Goal: Task Accomplishment & Management: Manage account settings

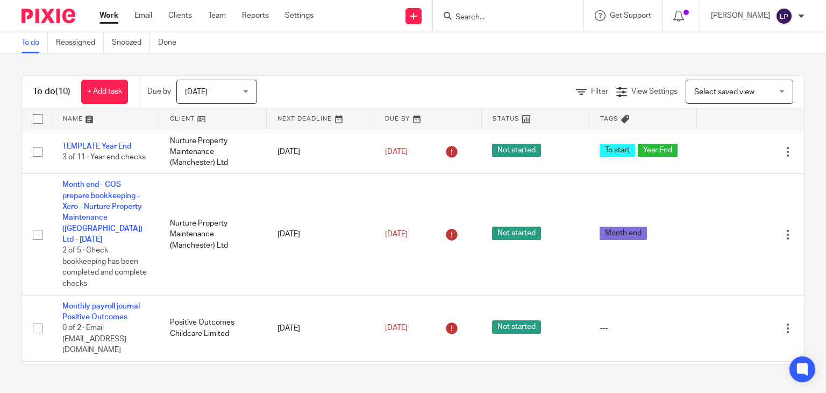
click at [781, 16] on img at bounding box center [784, 16] width 17 height 17
click at [763, 75] on span "Logout" at bounding box center [755, 75] width 24 height 8
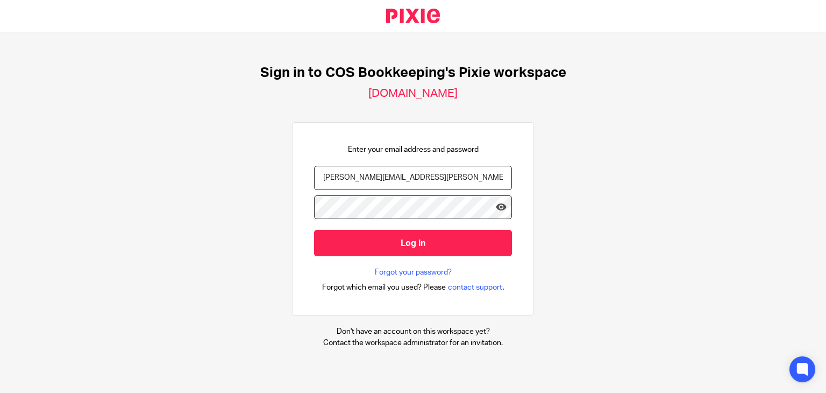
click at [392, 183] on input "[PERSON_NAME][EMAIL_ADDRESS][PERSON_NAME][DOMAIN_NAME]" at bounding box center [413, 178] width 198 height 24
type input "[EMAIL_ADDRESS][DOMAIN_NAME]"
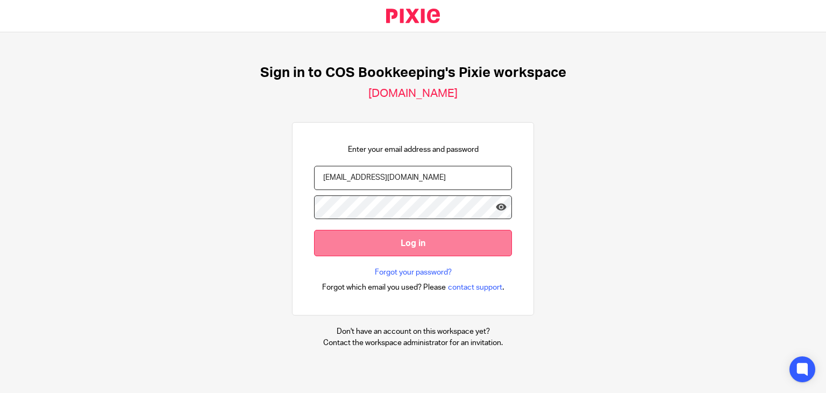
click at [377, 248] on input "Log in" at bounding box center [413, 243] width 198 height 26
